Goal: Task Accomplishment & Management: Complete application form

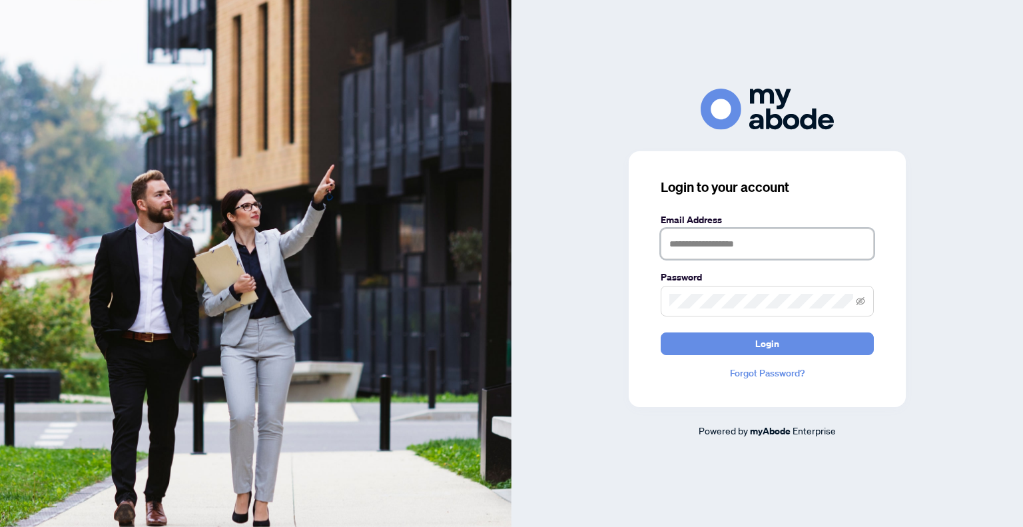
click at [703, 257] on input "text" at bounding box center [767, 243] width 213 height 31
type input "**********"
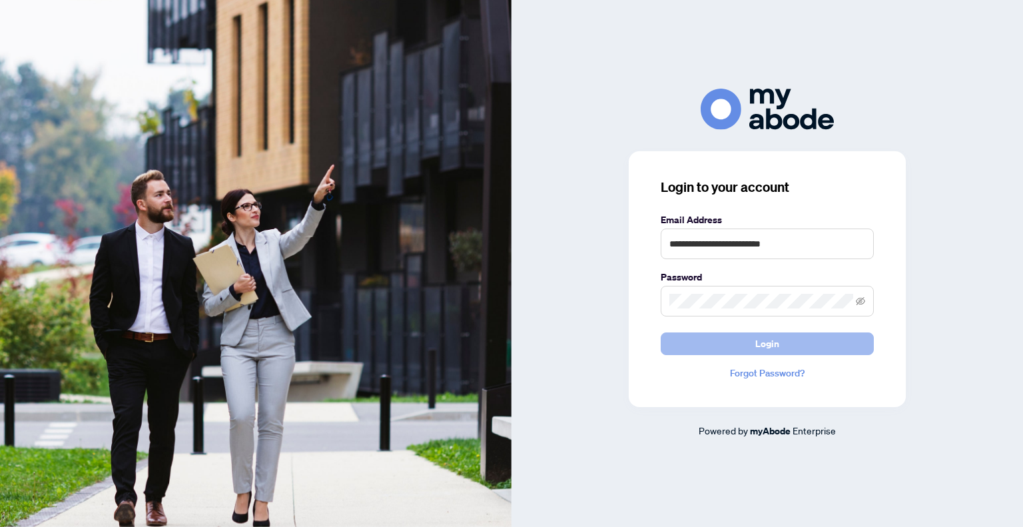
click at [764, 346] on span "Login" at bounding box center [767, 343] width 24 height 21
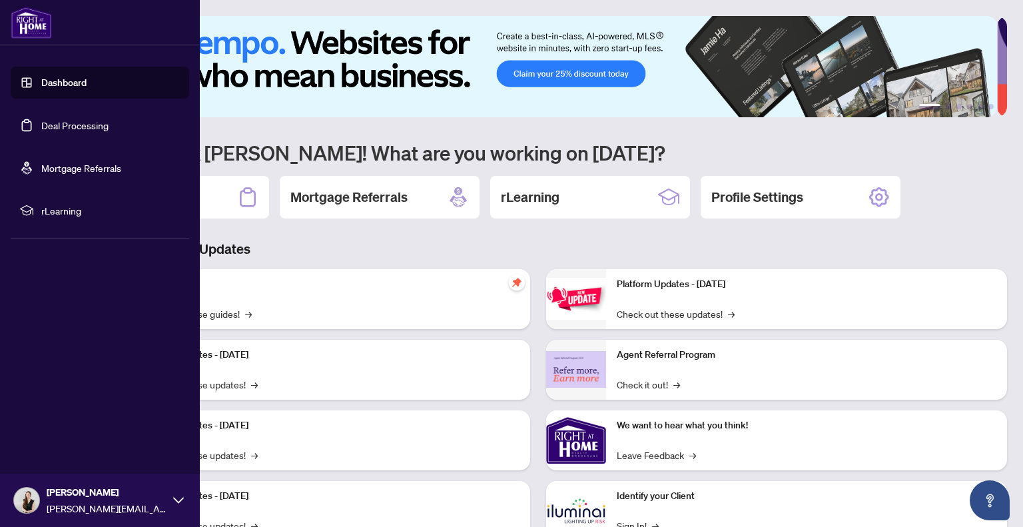
click at [75, 119] on link "Deal Processing" at bounding box center [74, 125] width 67 height 12
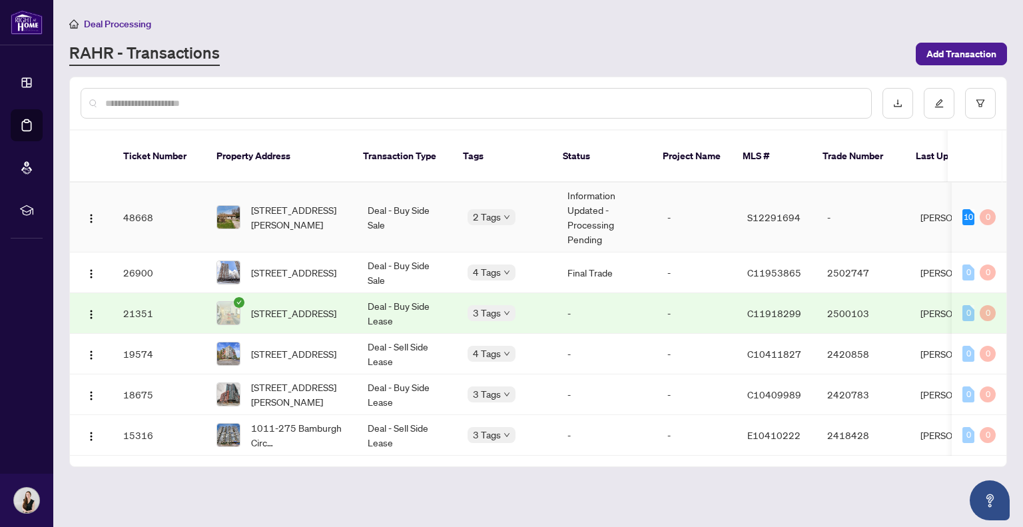
click at [350, 209] on td "[STREET_ADDRESS][PERSON_NAME]" at bounding box center [281, 217] width 151 height 70
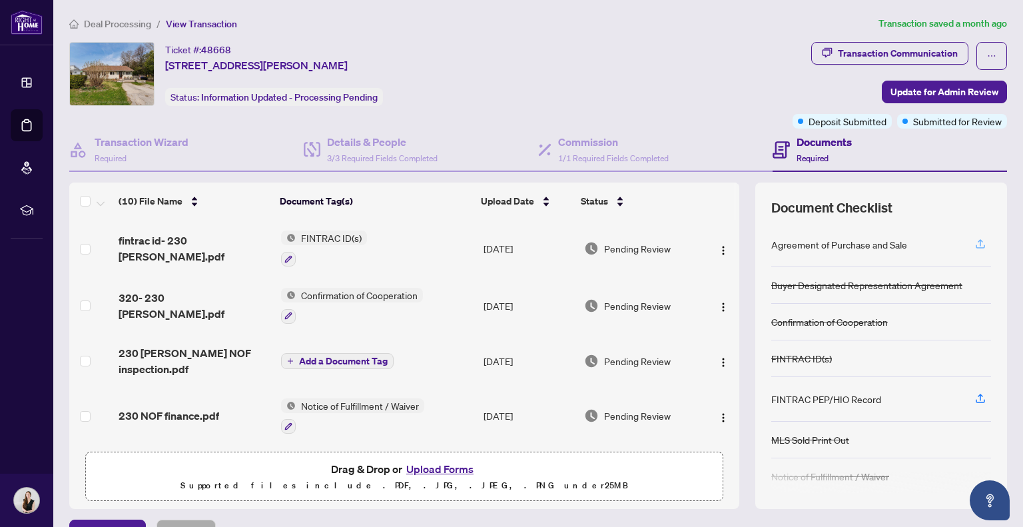
click at [974, 246] on icon "button" at bounding box center [980, 244] width 12 height 12
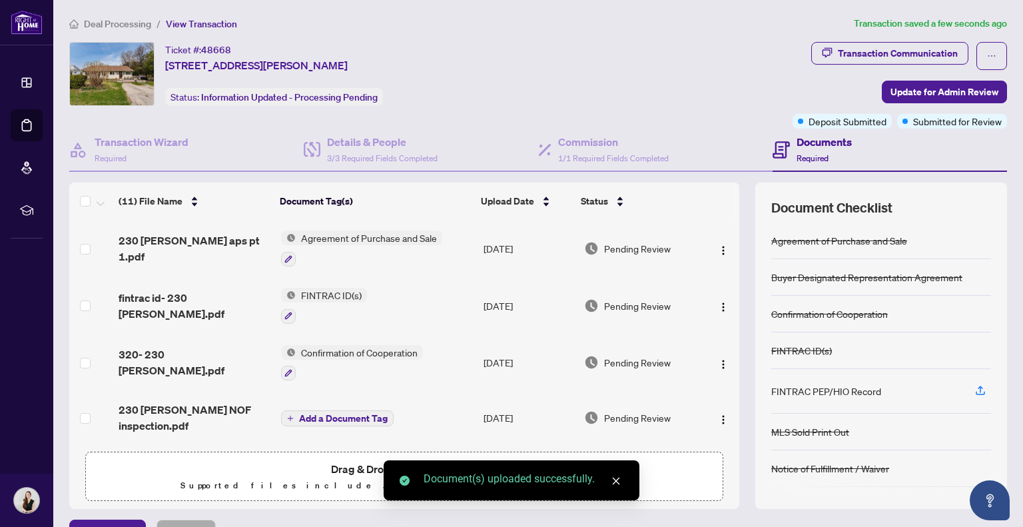
click at [974, 397] on span "button" at bounding box center [980, 390] width 12 height 21
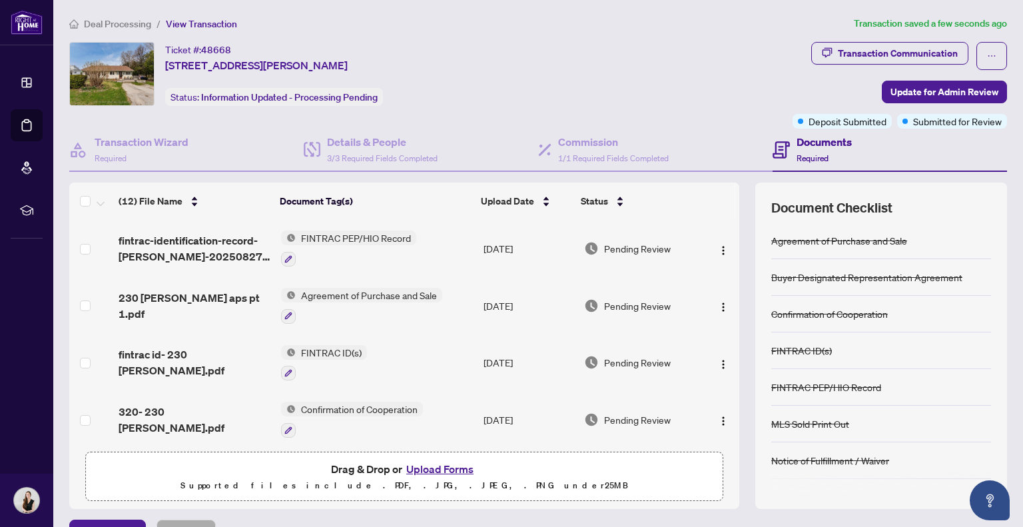
click at [447, 468] on button "Upload Forms" at bounding box center [439, 468] width 75 height 17
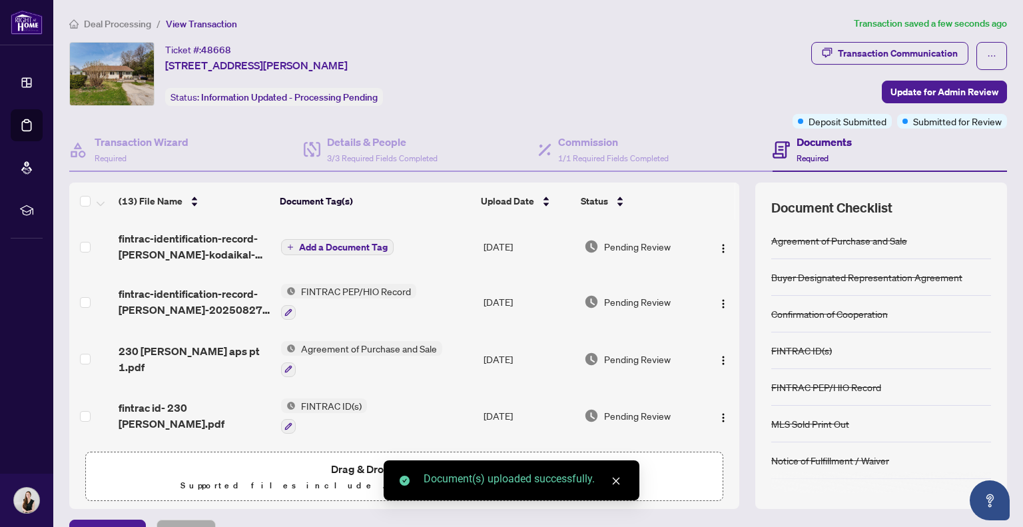
click at [331, 247] on span "Add a Document Tag" at bounding box center [343, 246] width 89 height 9
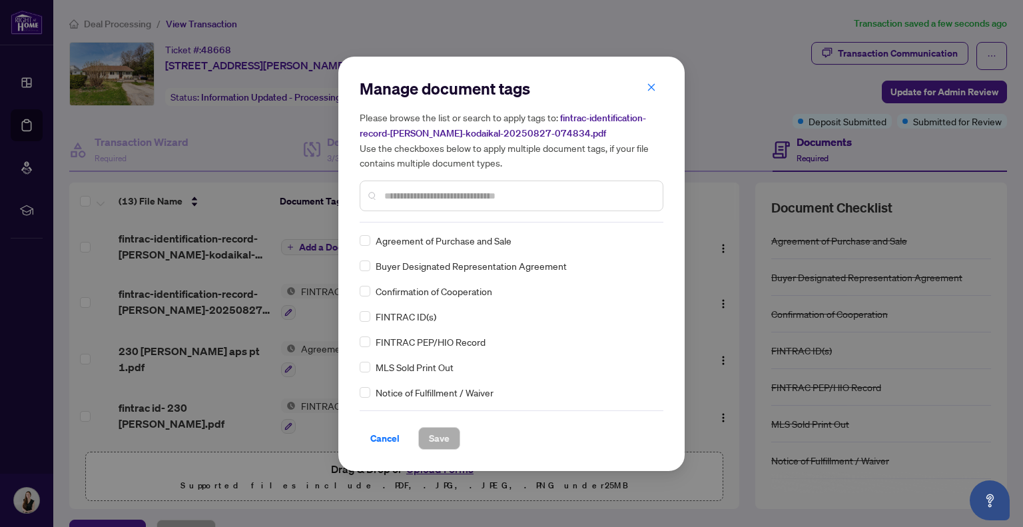
click at [410, 340] on span "FINTRAC PEP/HIO Record" at bounding box center [431, 341] width 110 height 15
click at [435, 445] on span "Save" at bounding box center [439, 437] width 21 height 21
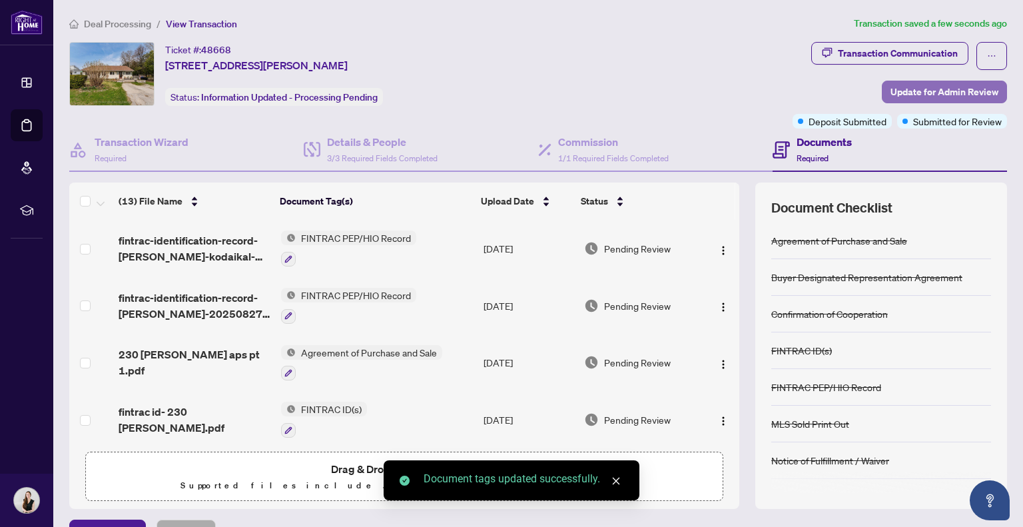
click at [920, 85] on span "Update for Admin Review" at bounding box center [944, 91] width 108 height 21
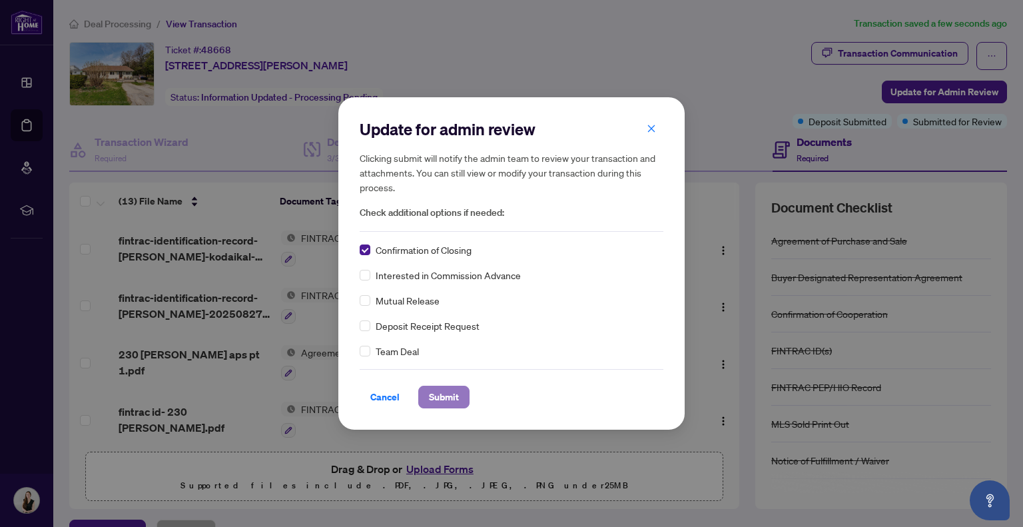
click at [431, 394] on span "Submit" at bounding box center [444, 396] width 30 height 21
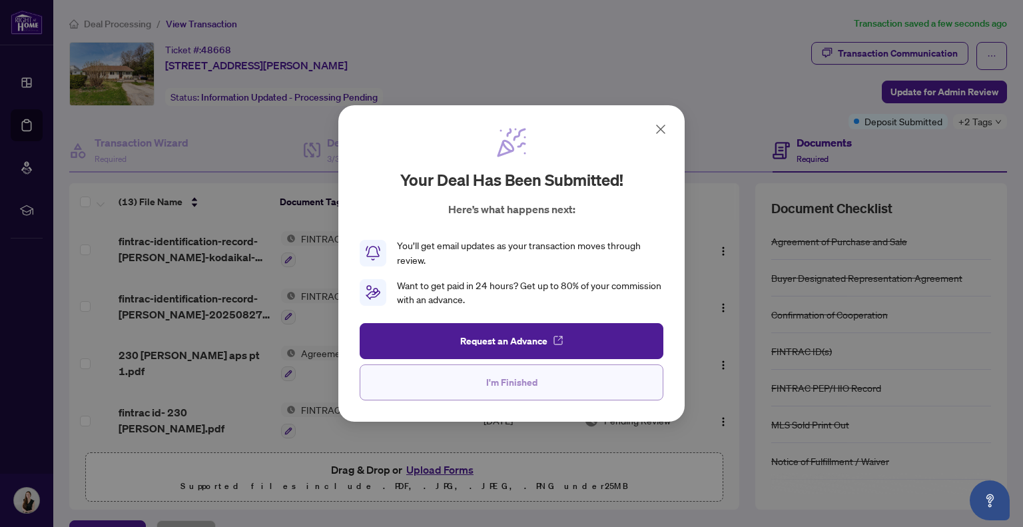
click at [519, 388] on span "I'm Finished" at bounding box center [511, 382] width 51 height 21
